Goal: Task Accomplishment & Management: Complete application form

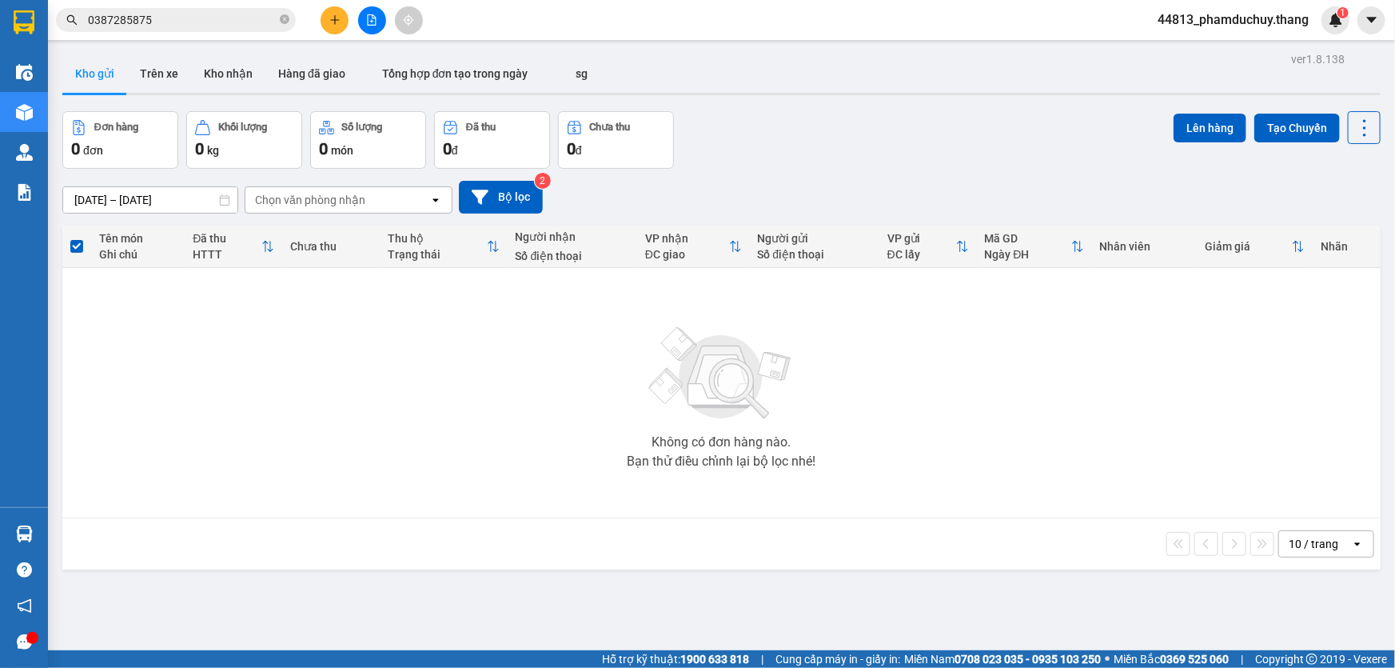
scroll to position [190, 0]
click at [343, 16] on button at bounding box center [335, 20] width 28 height 28
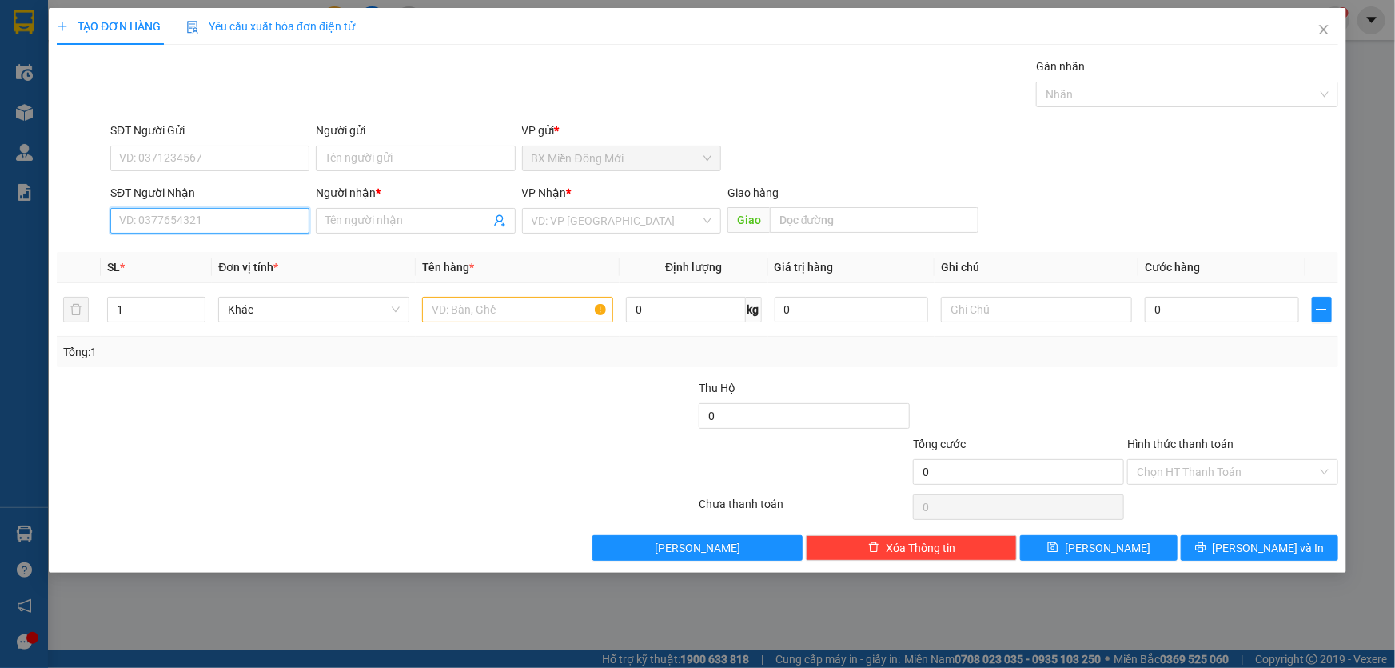
click at [237, 221] on input "SĐT Người Nhận" at bounding box center [209, 221] width 199 height 26
click at [191, 253] on div "0819278226 - TRỢ" at bounding box center [210, 253] width 180 height 18
type input "0819278226"
type input "TRỢ"
click at [214, 217] on input "0819278226" at bounding box center [209, 221] width 199 height 26
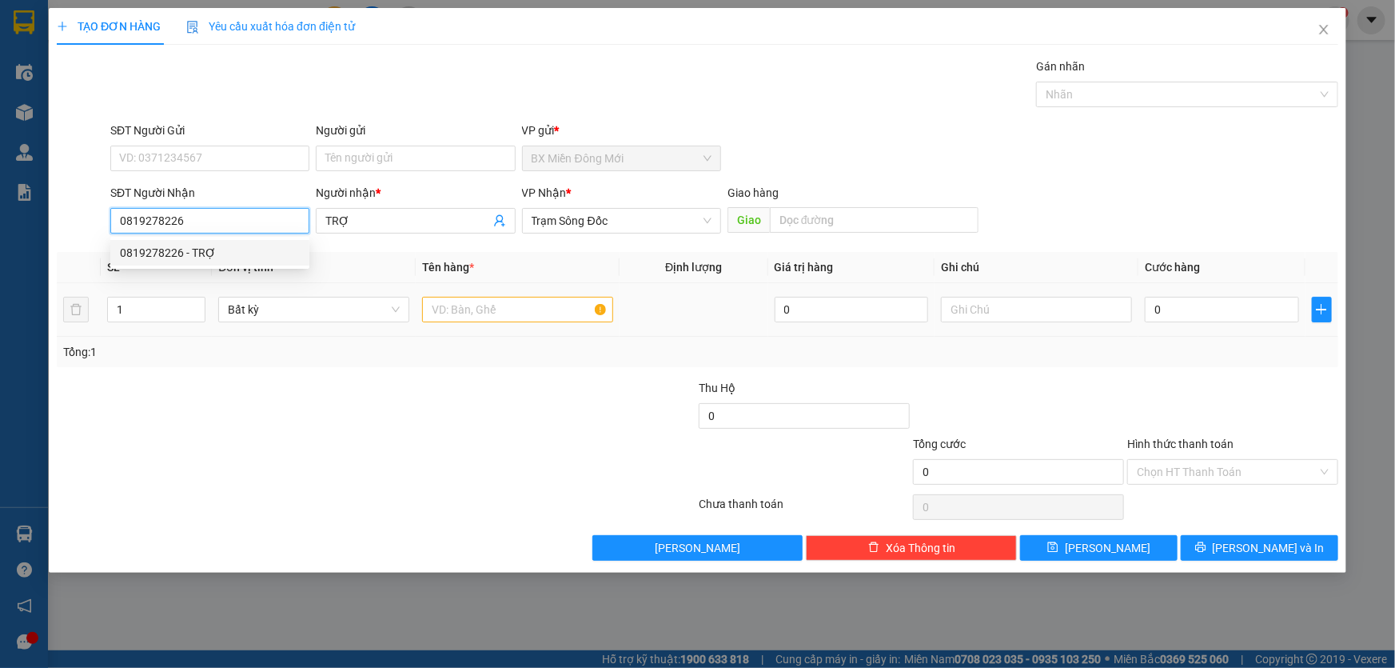
type input "0819278226"
click at [489, 312] on input "text" at bounding box center [517, 310] width 191 height 26
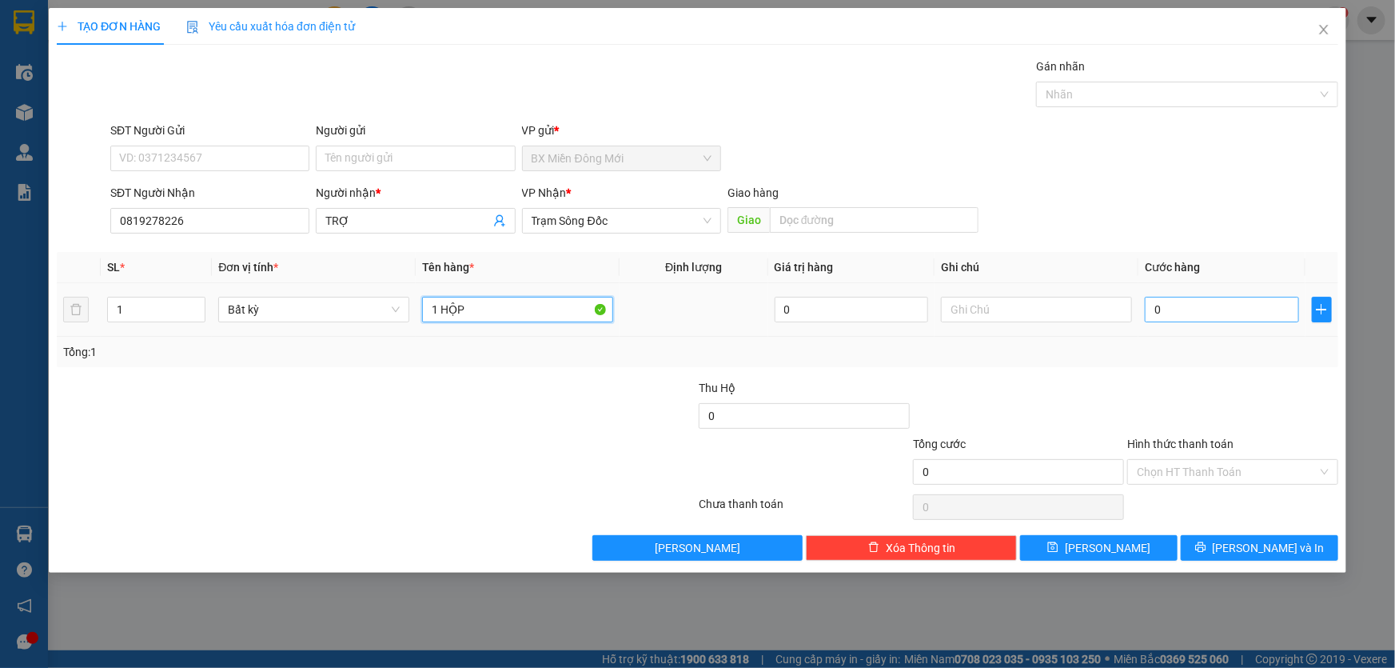
type input "1 HỘP"
click at [1210, 313] on input "0" at bounding box center [1222, 310] width 154 height 26
type input "3"
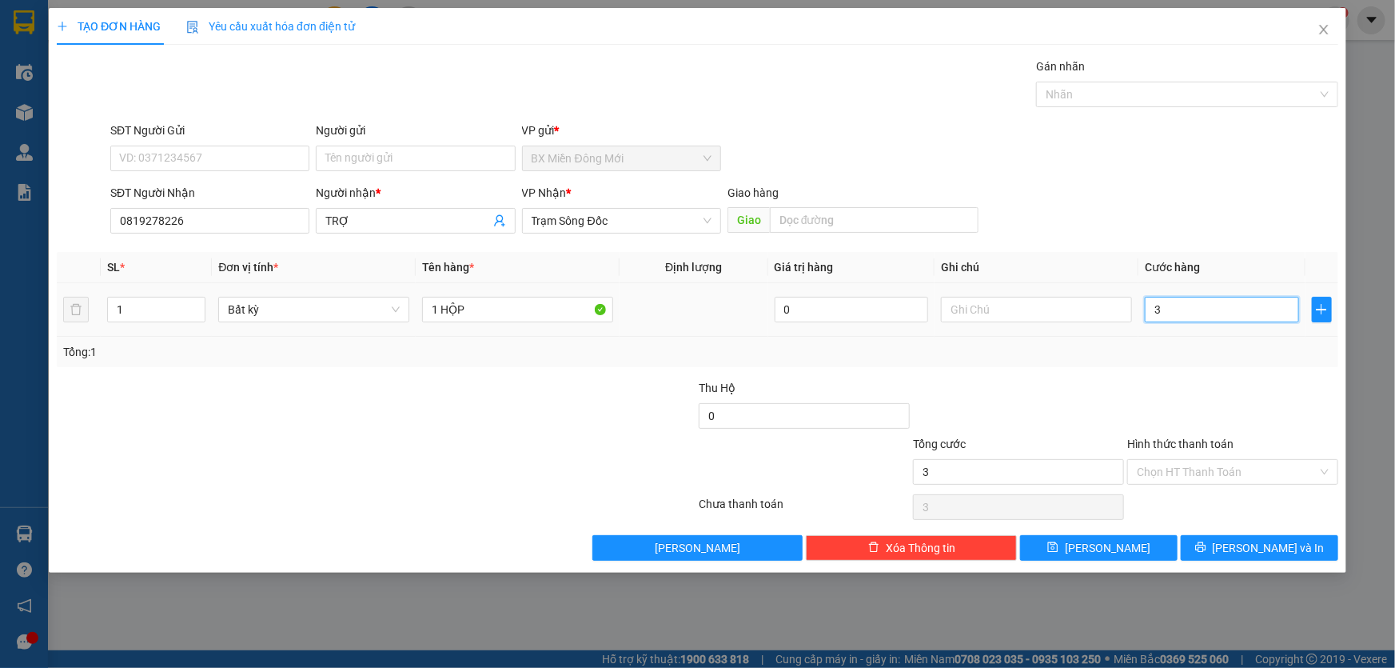
type input "30"
type input "30.000"
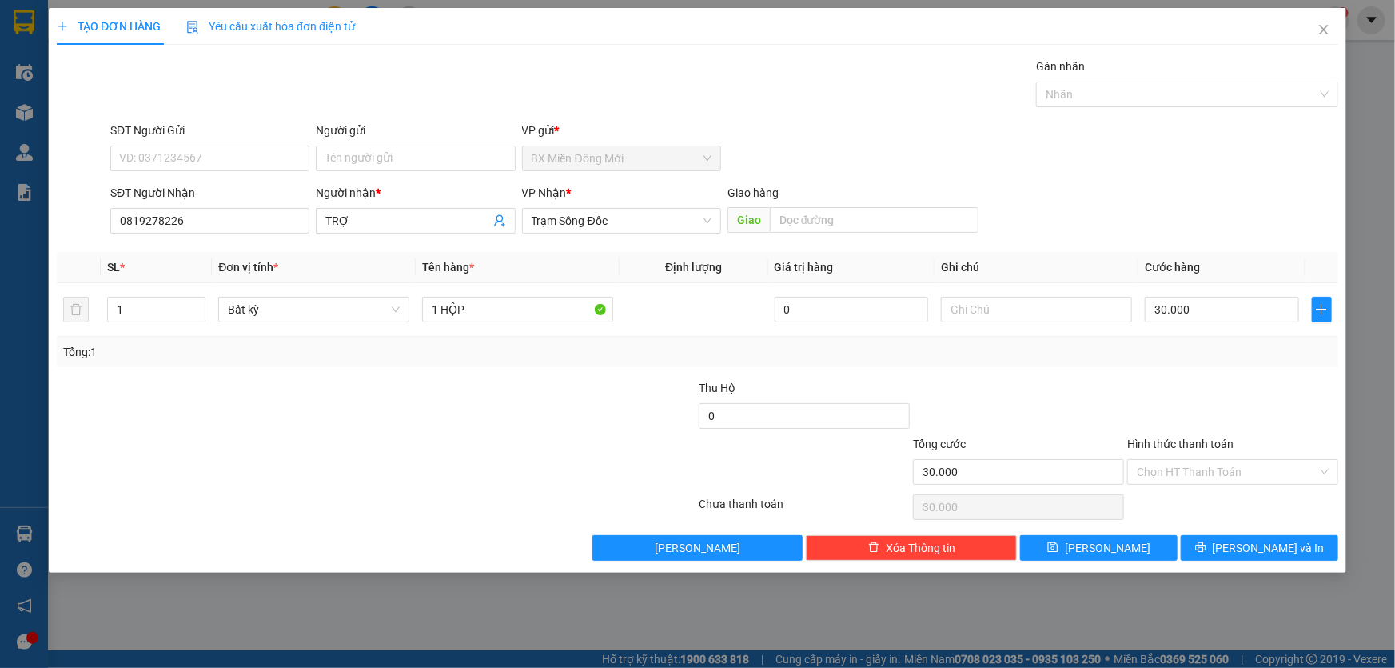
click at [1189, 392] on div at bounding box center [1233, 407] width 214 height 56
drag, startPoint x: 1215, startPoint y: 468, endPoint x: 1195, endPoint y: 513, distance: 49.0
click at [1215, 471] on input "Hình thức thanh toán" at bounding box center [1227, 472] width 181 height 24
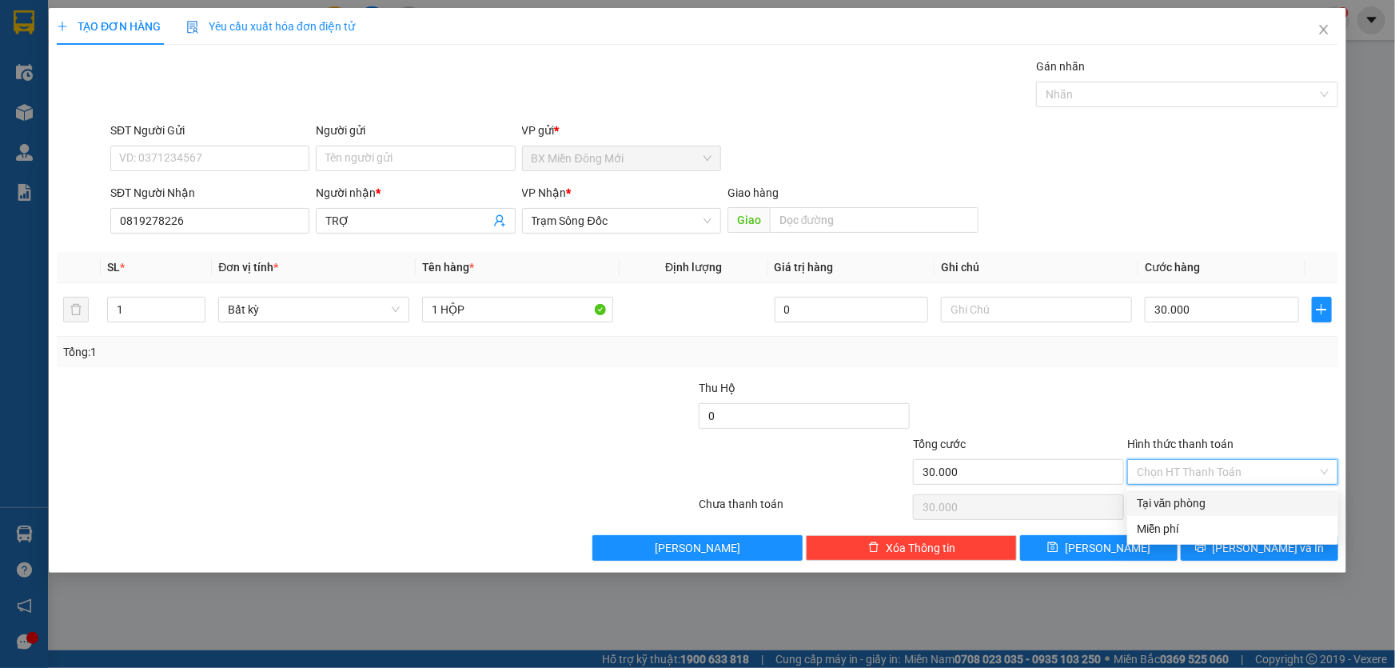
click at [1194, 509] on div "Tại văn phòng" at bounding box center [1233, 503] width 192 height 18
type input "0"
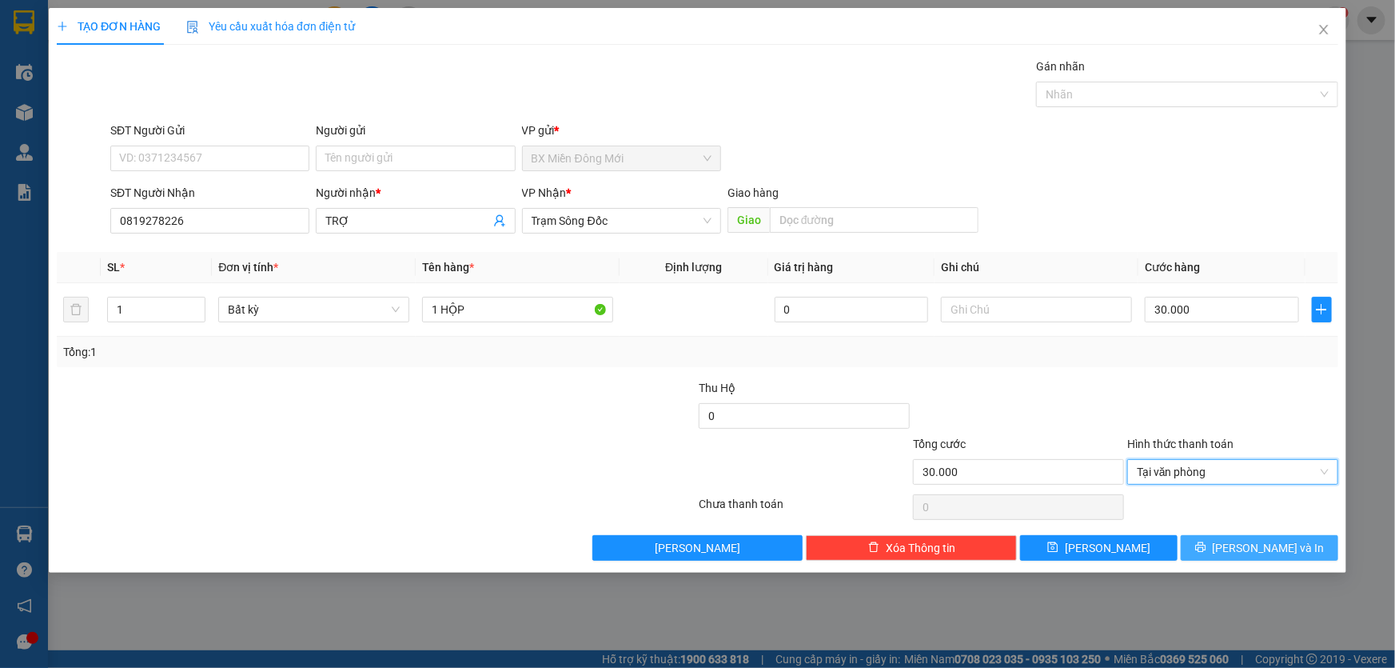
click at [1295, 545] on button "[PERSON_NAME] và In" at bounding box center [1260, 548] width 158 height 26
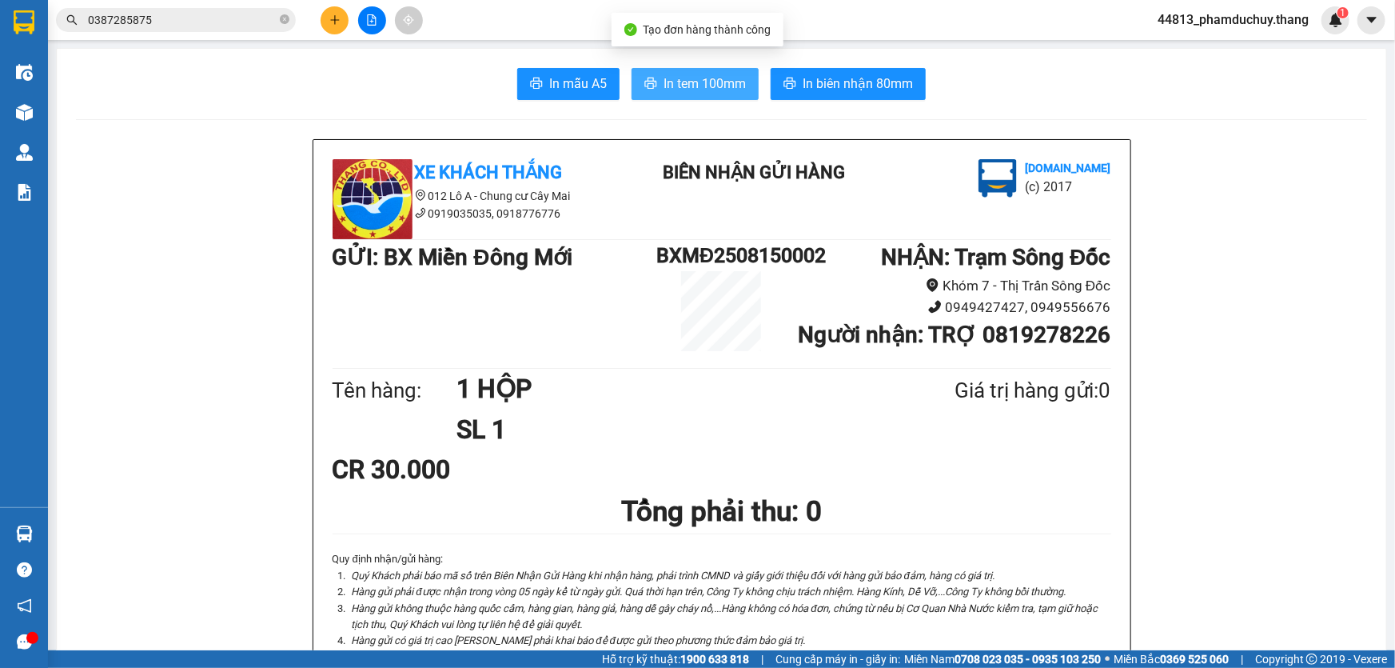
click at [717, 81] on span "In tem 100mm" at bounding box center [705, 84] width 82 height 20
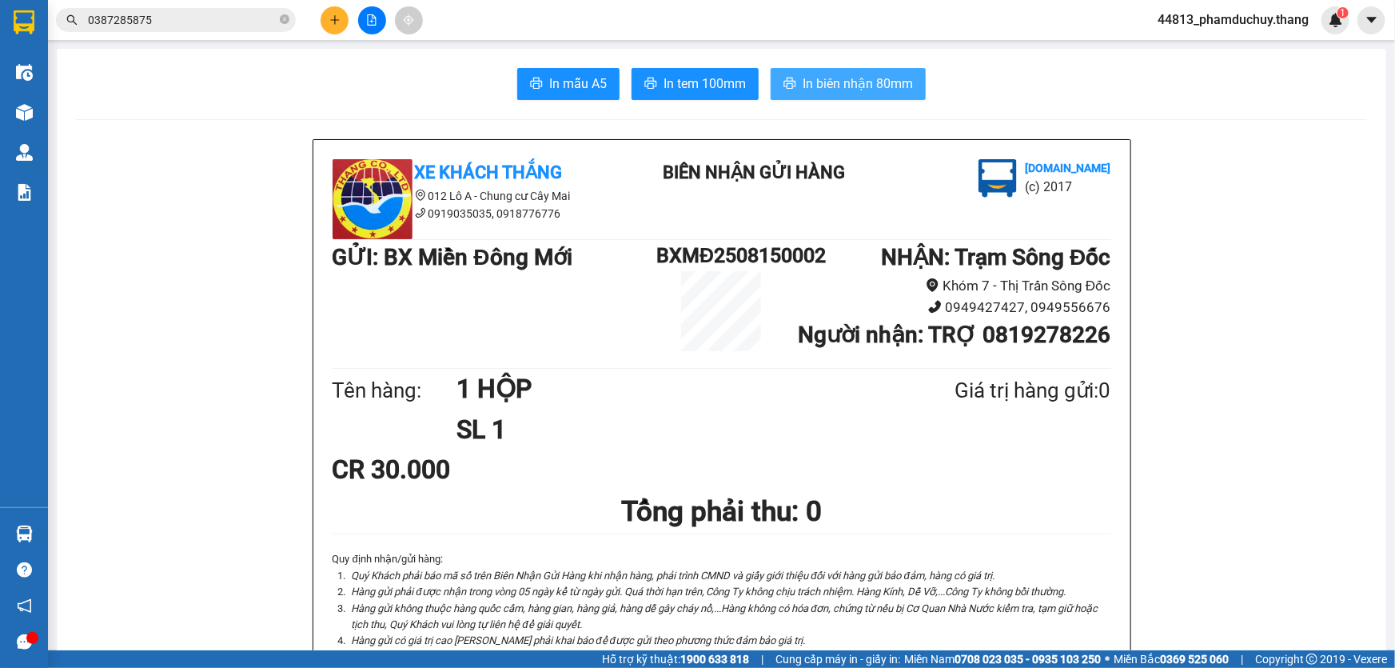
click at [852, 82] on span "In biên nhận 80mm" at bounding box center [858, 84] width 110 height 20
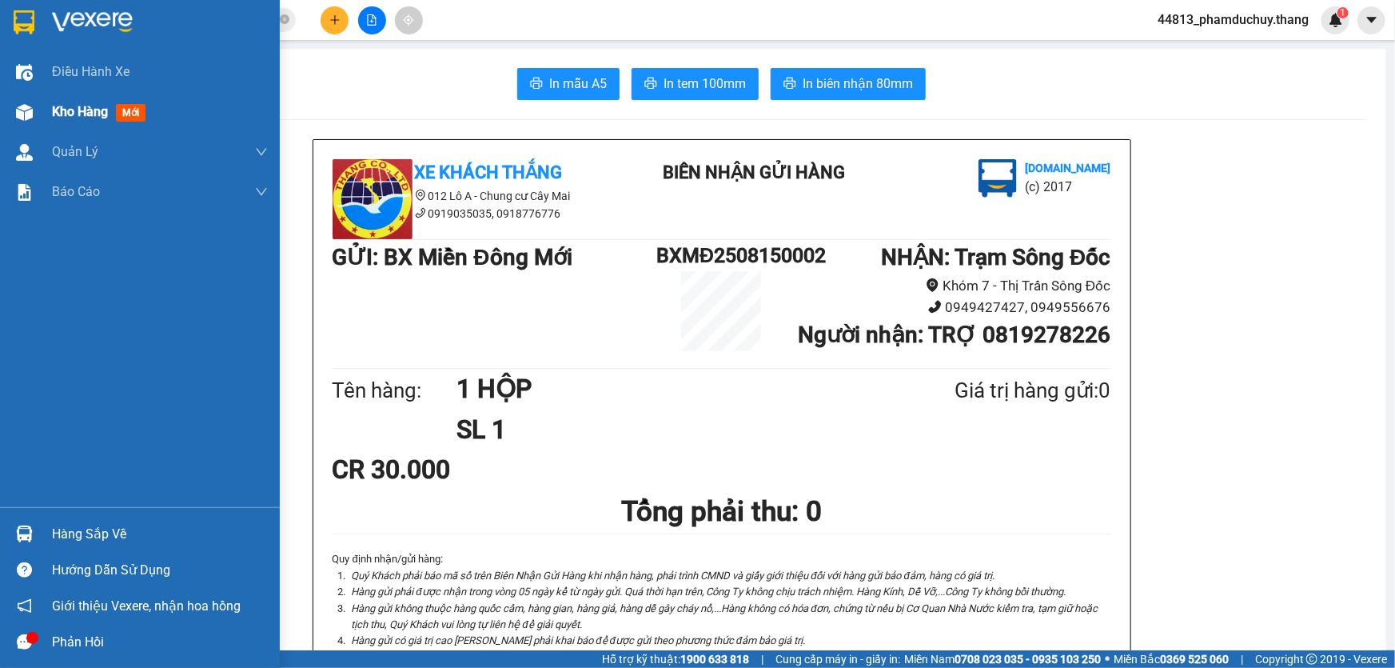
click at [78, 113] on span "Kho hàng" at bounding box center [80, 111] width 56 height 15
